Goal: Find specific page/section: Find specific page/section

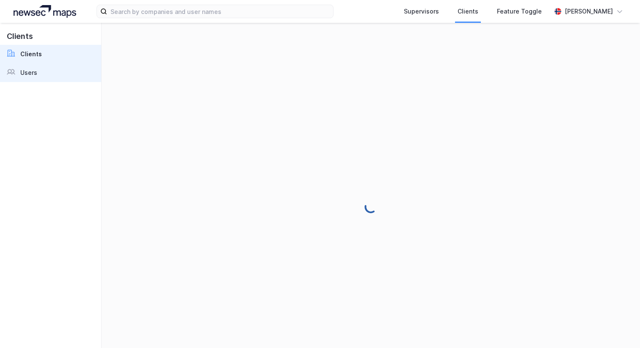
click at [43, 72] on link "Users" at bounding box center [50, 72] width 101 height 19
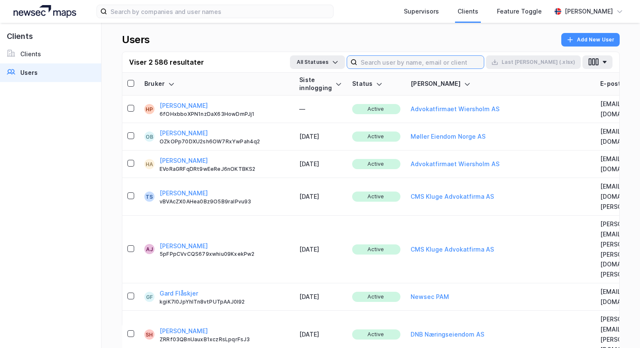
click at [465, 58] on input at bounding box center [420, 62] width 127 height 13
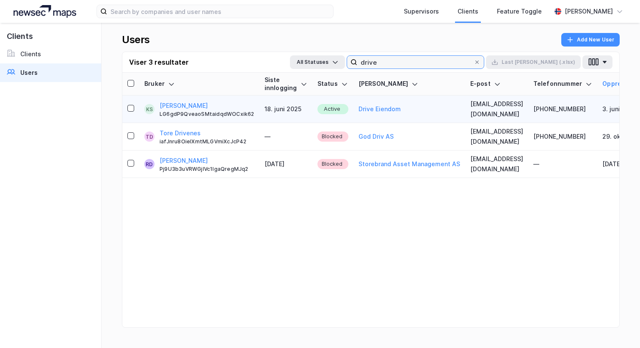
type input "drive"
click at [229, 115] on div "LG6gdP9QveaoSMtaidqdWOCxik62" at bounding box center [207, 114] width 95 height 7
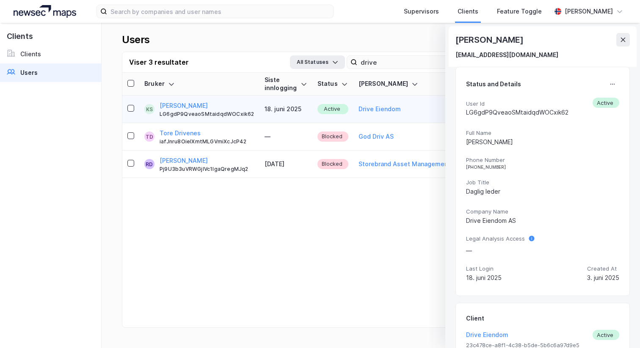
click at [616, 34] on div "[PERSON_NAME]" at bounding box center [542, 40] width 174 height 14
click at [621, 38] on icon at bounding box center [623, 39] width 7 height 7
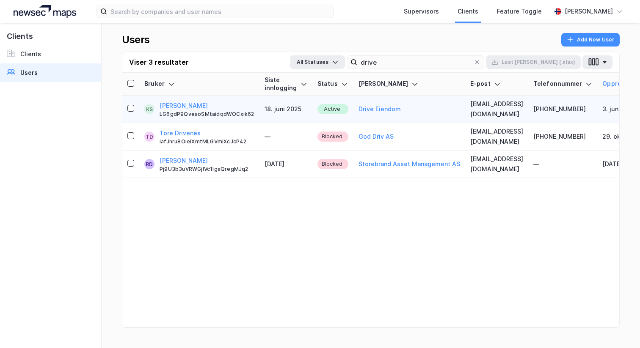
click at [234, 105] on div "Kristian Sæther LG6gdP9QveaoSMtaidqdWOCxik62" at bounding box center [207, 109] width 95 height 17
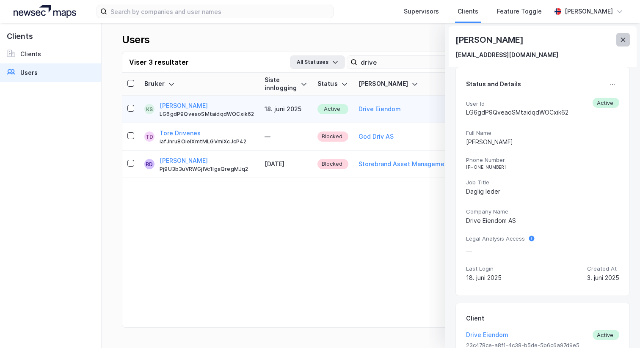
click at [622, 42] on icon at bounding box center [623, 39] width 7 height 7
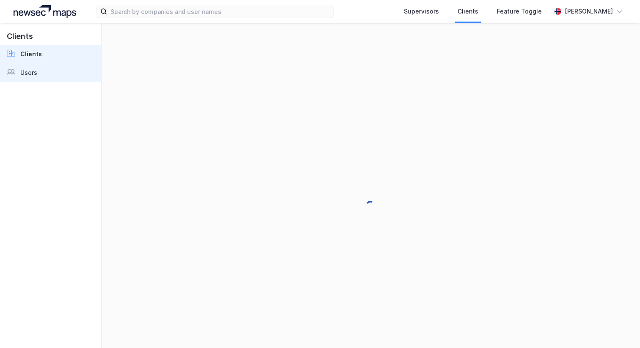
click at [29, 72] on div "Users" at bounding box center [28, 73] width 17 height 10
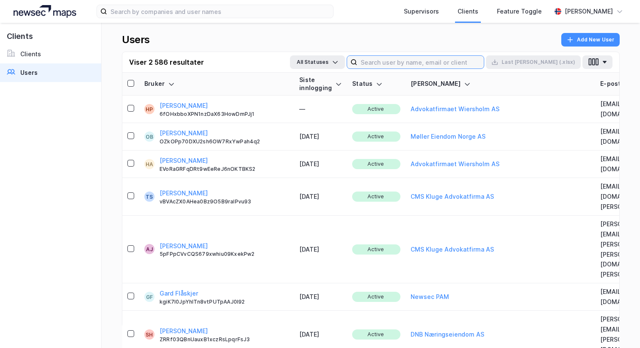
click at [435, 67] on input at bounding box center [420, 62] width 127 height 13
type input "m"
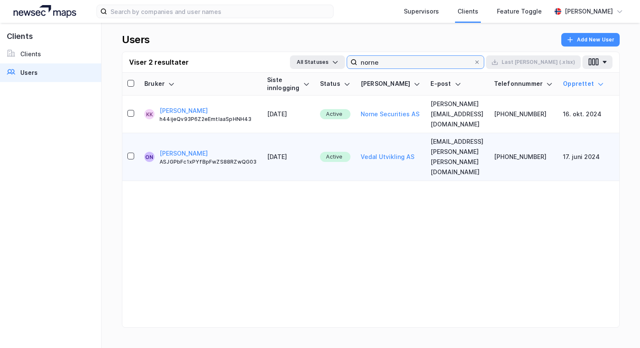
type input "norne"
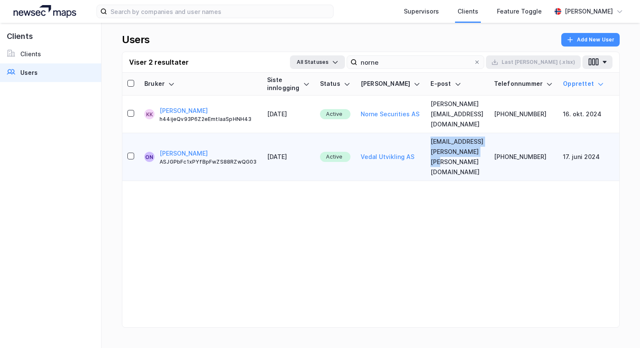
drag, startPoint x: 474, startPoint y: 142, endPoint x: 411, endPoint y: 130, distance: 64.2
click at [425, 133] on td "[EMAIL_ADDRESS][PERSON_NAME][PERSON_NAME][DOMAIN_NAME]" at bounding box center [456, 157] width 63 height 48
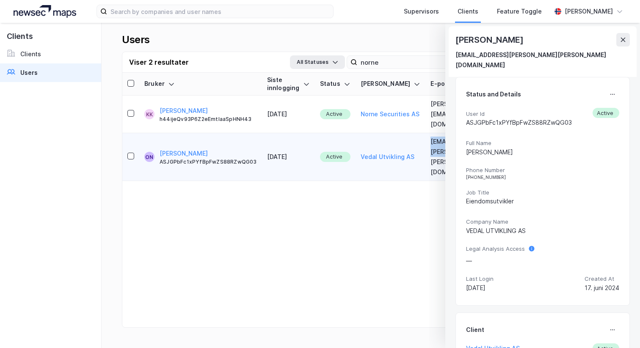
drag, startPoint x: 411, startPoint y: 126, endPoint x: 443, endPoint y: 146, distance: 37.8
click at [443, 146] on td "[EMAIL_ADDRESS][PERSON_NAME][PERSON_NAME][DOMAIN_NAME]" at bounding box center [456, 157] width 63 height 48
click at [428, 153] on div "Bruker Siste innlogging Status [PERSON_NAME] E-post Telefonnummer Opprettet KK …" at bounding box center [370, 211] width 497 height 276
click at [625, 41] on icon at bounding box center [623, 40] width 5 height 4
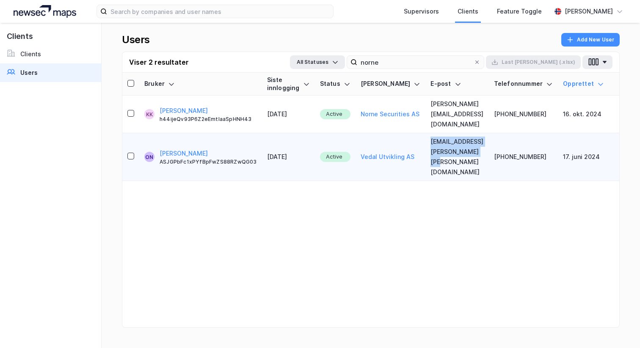
drag, startPoint x: 462, startPoint y: 143, endPoint x: 409, endPoint y: 128, distance: 54.8
click at [425, 133] on td "[EMAIL_ADDRESS][PERSON_NAME][PERSON_NAME][DOMAIN_NAME]" at bounding box center [456, 157] width 63 height 48
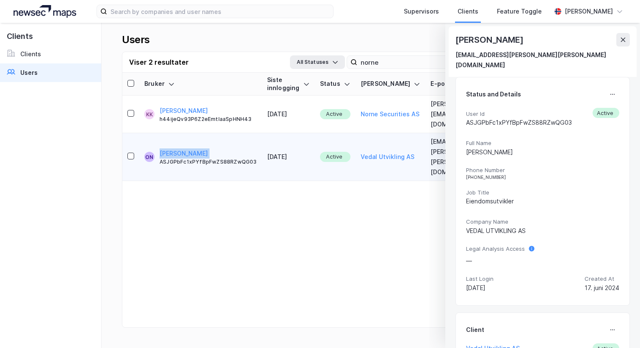
drag, startPoint x: 240, startPoint y: 134, endPoint x: 160, endPoint y: 132, distance: 80.0
click at [160, 149] on div "ON [PERSON_NAME] ASJGPbFc1xPYfBpFwZS88RZwQG03" at bounding box center [200, 157] width 113 height 17
copy button "[PERSON_NAME]"
click at [624, 40] on icon at bounding box center [623, 39] width 7 height 7
